Goal: Task Accomplishment & Management: Complete application form

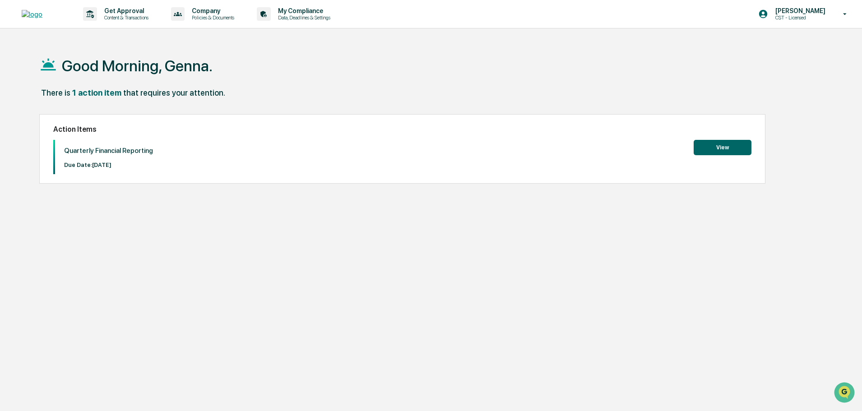
click at [706, 144] on button "View" at bounding box center [723, 147] width 58 height 15
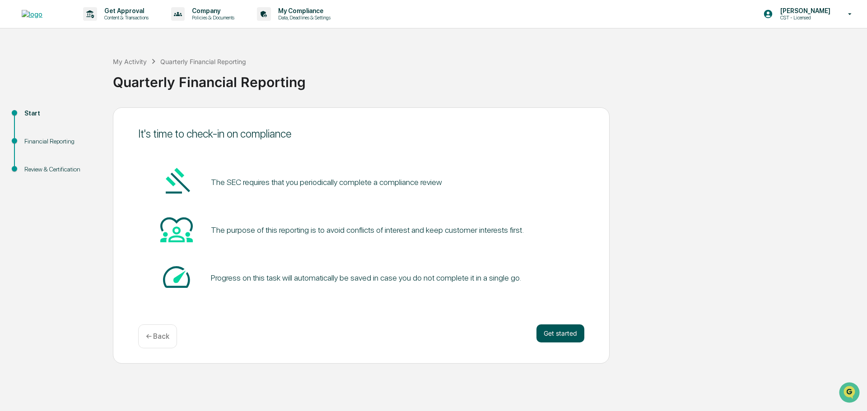
click at [573, 334] on button "Get started" at bounding box center [560, 334] width 48 height 18
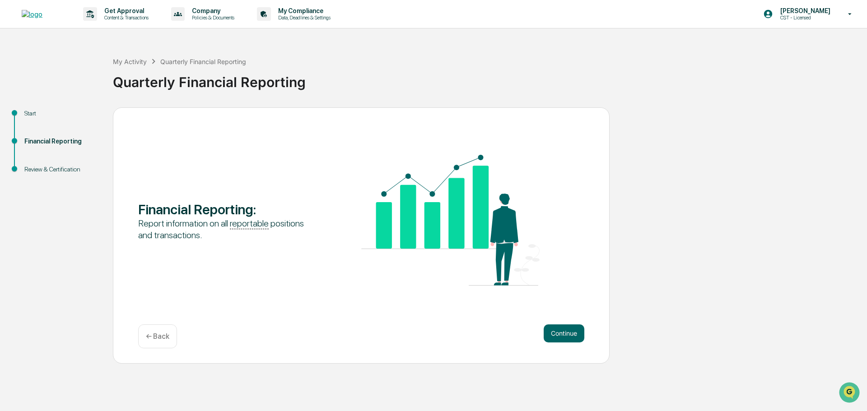
click at [573, 334] on button "Continue" at bounding box center [564, 334] width 41 height 18
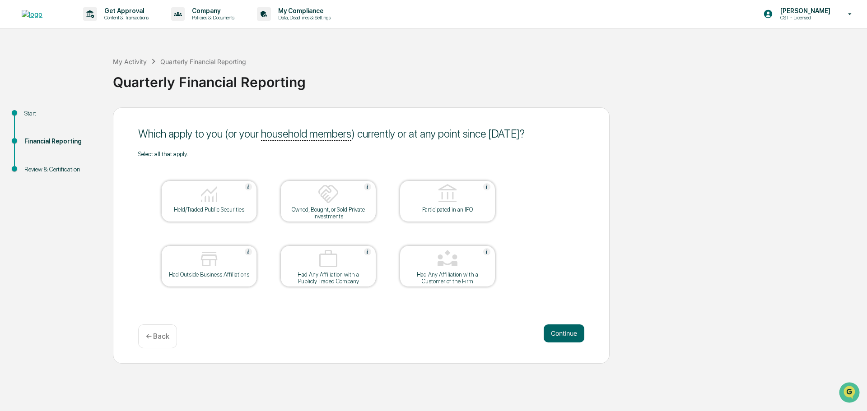
click at [195, 210] on div "Held/Traded Public Securities" at bounding box center [208, 209] width 81 height 7
click at [558, 337] on button "Continue" at bounding box center [564, 334] width 41 height 18
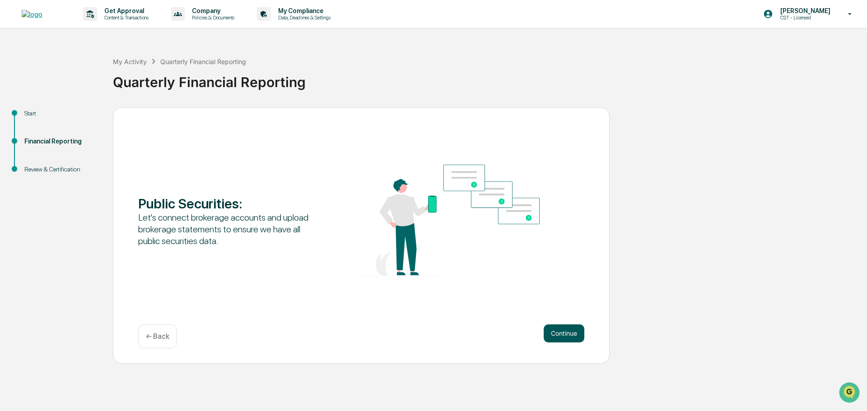
click at [567, 335] on button "Continue" at bounding box center [564, 334] width 41 height 18
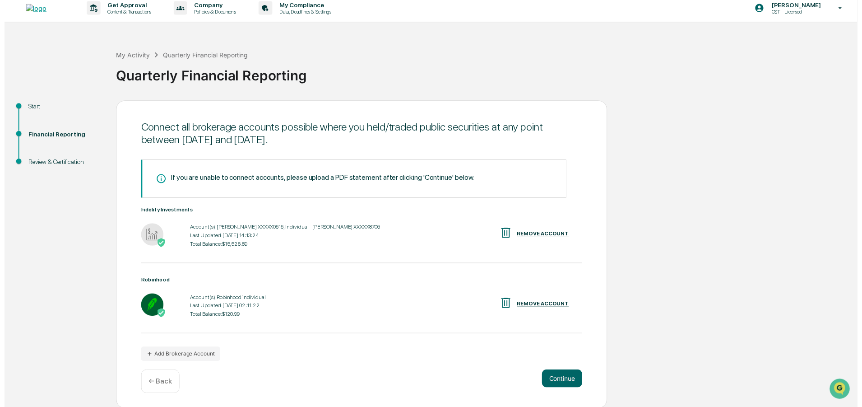
scroll to position [7, 0]
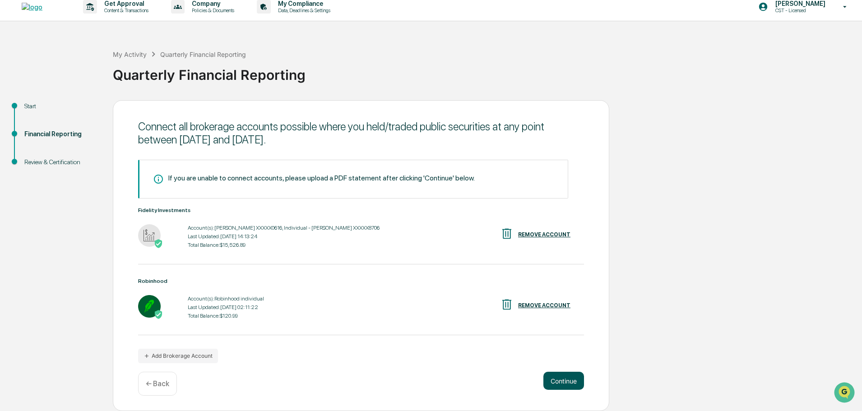
click at [572, 381] on button "Continue" at bounding box center [564, 381] width 41 height 18
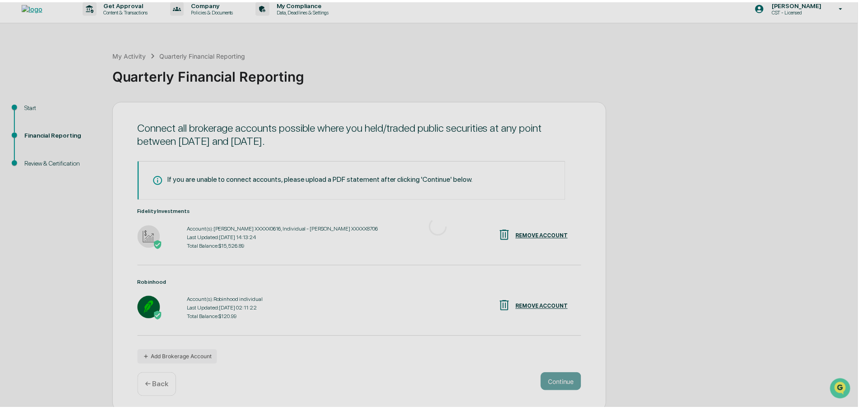
scroll to position [0, 0]
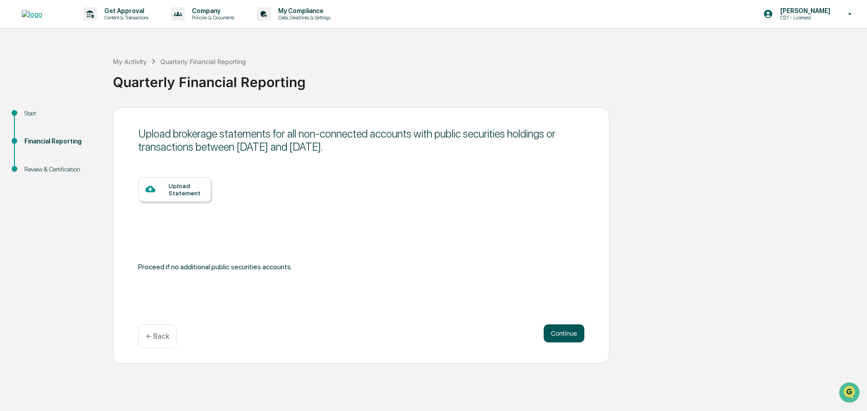
click at [559, 326] on button "Continue" at bounding box center [564, 334] width 41 height 18
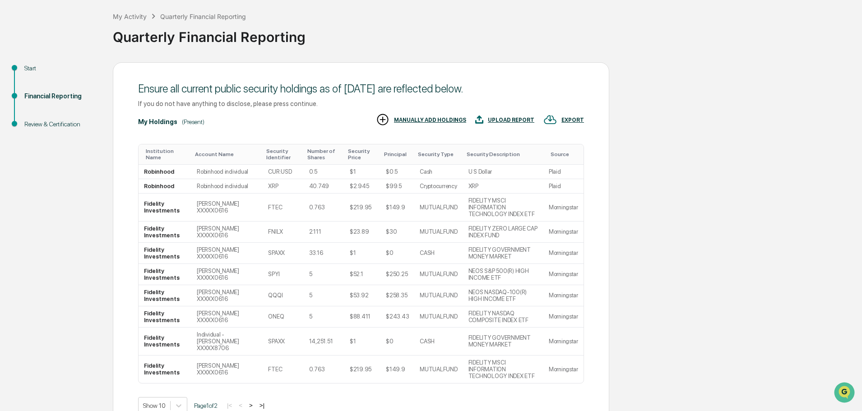
scroll to position [89, 0]
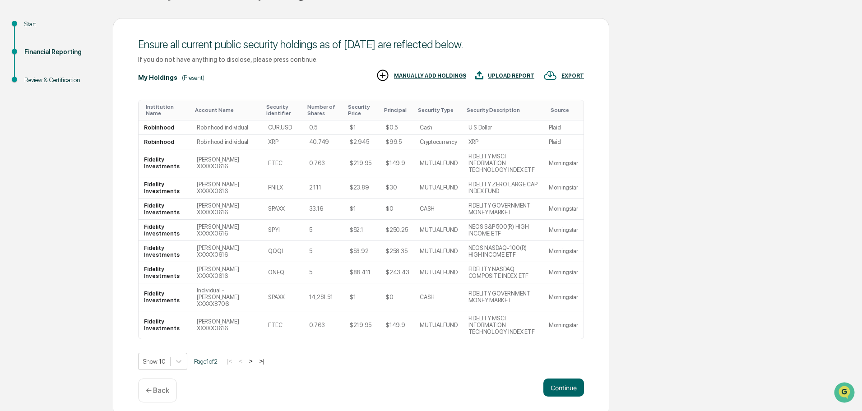
click at [256, 358] on button ">" at bounding box center [250, 362] width 9 height 8
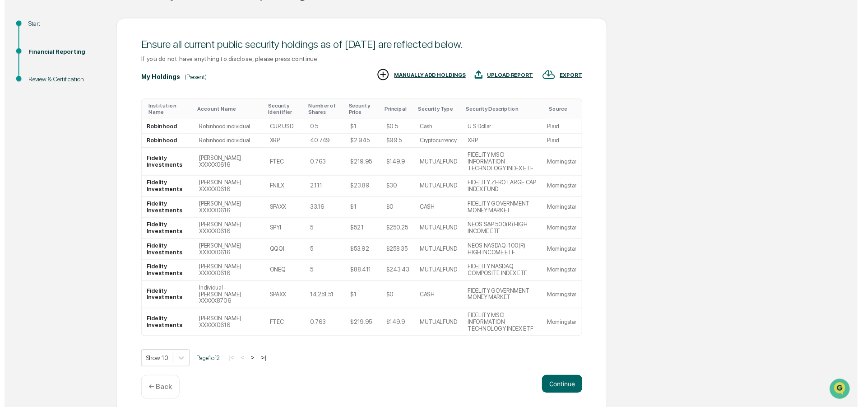
scroll to position [5, 0]
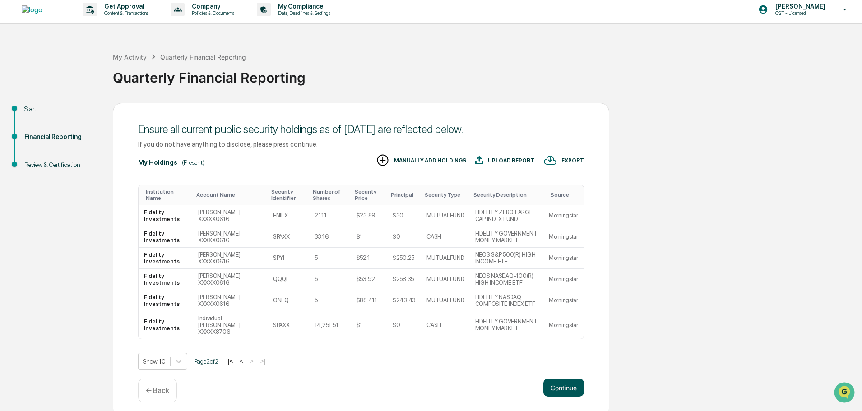
click at [580, 381] on button "Continue" at bounding box center [564, 388] width 41 height 18
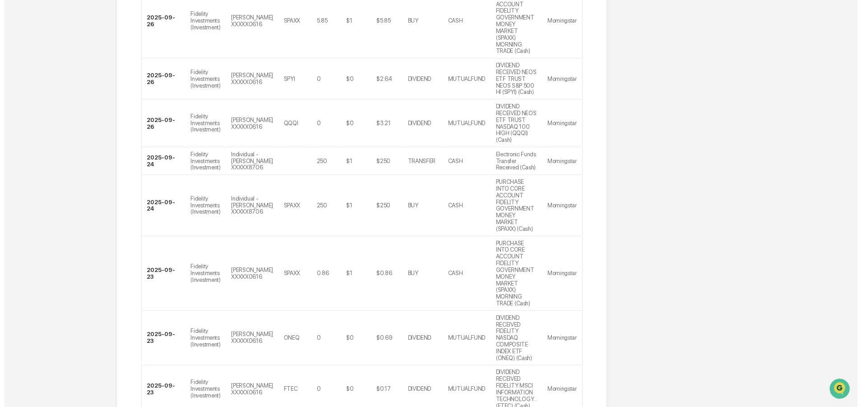
scroll to position [286, 0]
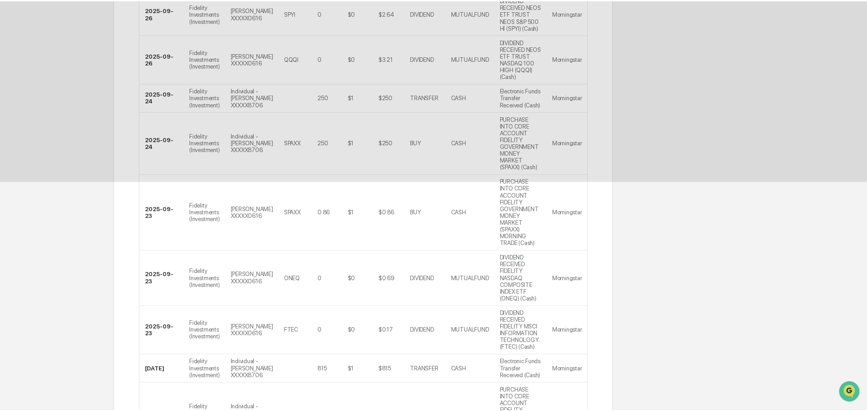
scroll to position [0, 0]
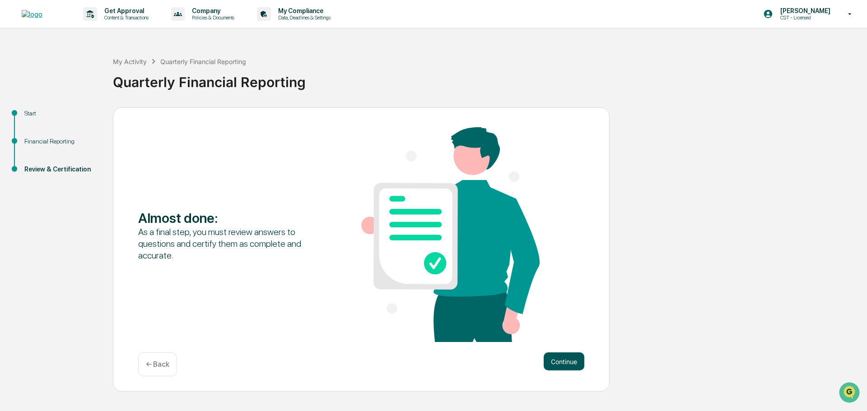
click at [572, 367] on button "Continue" at bounding box center [564, 362] width 41 height 18
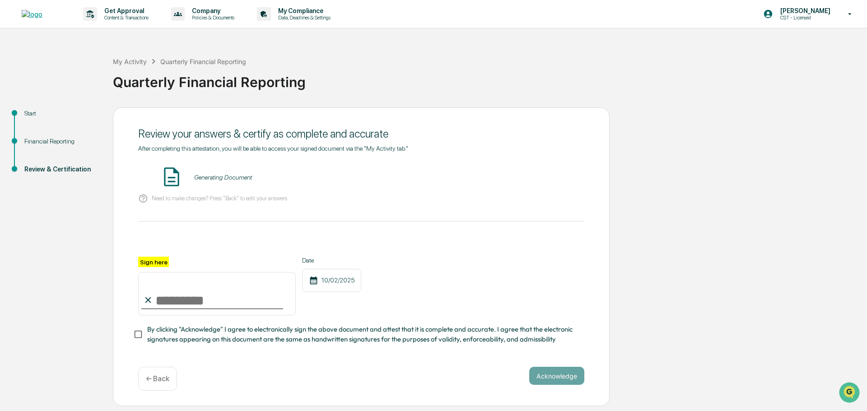
click at [214, 177] on div "Generating Document" at bounding box center [223, 177] width 58 height 7
click at [166, 177] on img at bounding box center [171, 177] width 23 height 23
click at [512, 178] on button "VIEW" at bounding box center [532, 177] width 59 height 15
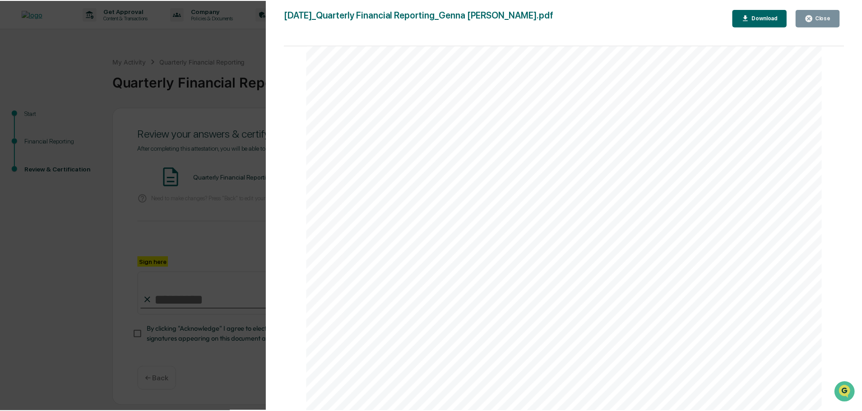
scroll to position [3438, 0]
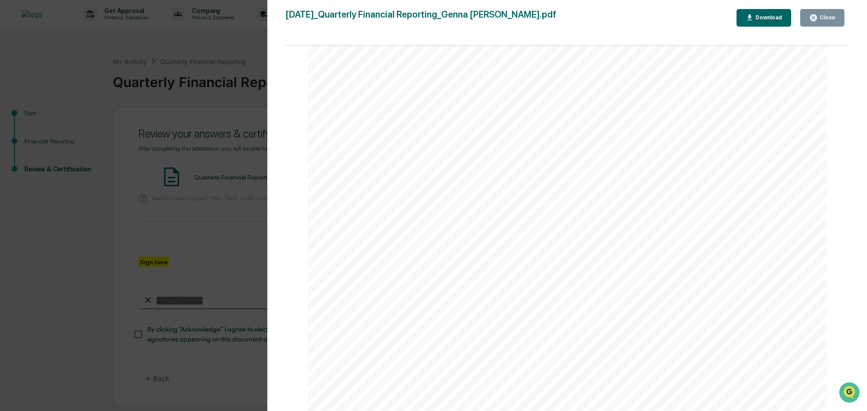
click at [824, 12] on button "Close" at bounding box center [822, 18] width 44 height 18
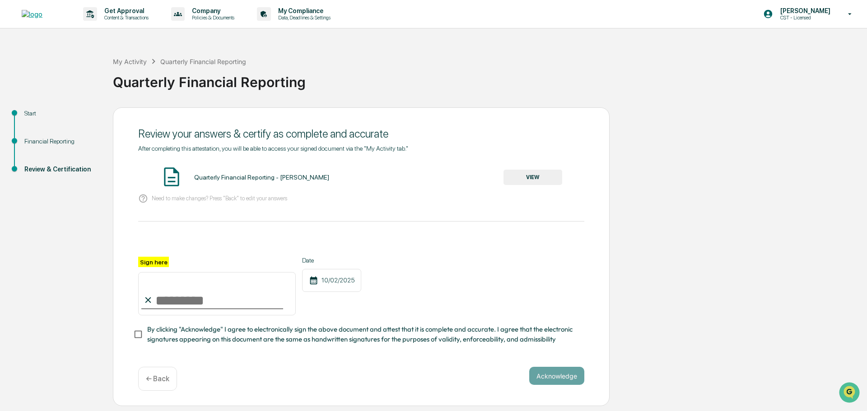
click at [191, 309] on div at bounding box center [212, 308] width 142 height 1
click at [190, 306] on input "Sign here" at bounding box center [217, 293] width 158 height 43
type input "**********"
click at [214, 349] on div "**********" at bounding box center [361, 252] width 446 height 214
click at [553, 381] on button "Acknowledge" at bounding box center [556, 376] width 55 height 18
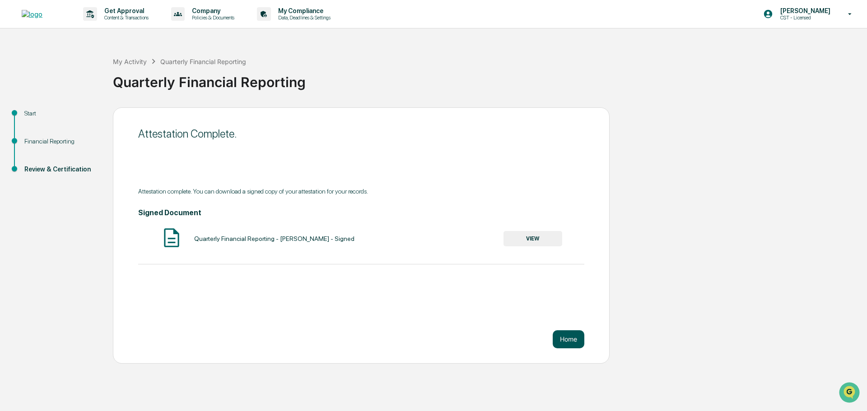
click at [573, 339] on button "Home" at bounding box center [569, 339] width 32 height 18
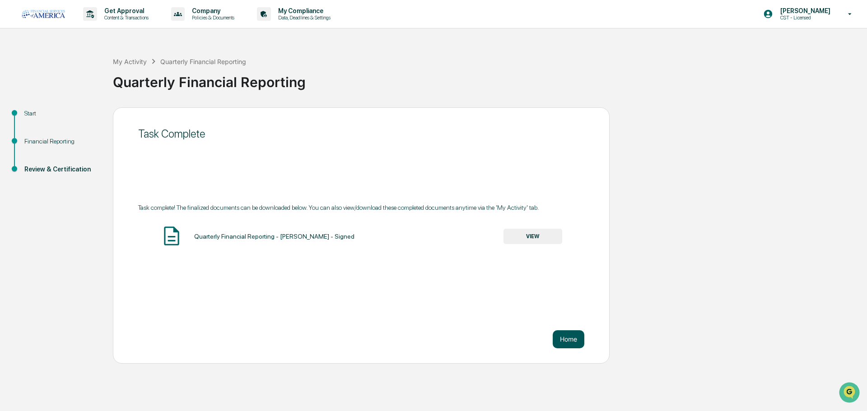
click at [564, 337] on button "Home" at bounding box center [569, 339] width 32 height 18
